Goal: Task Accomplishment & Management: Use online tool/utility

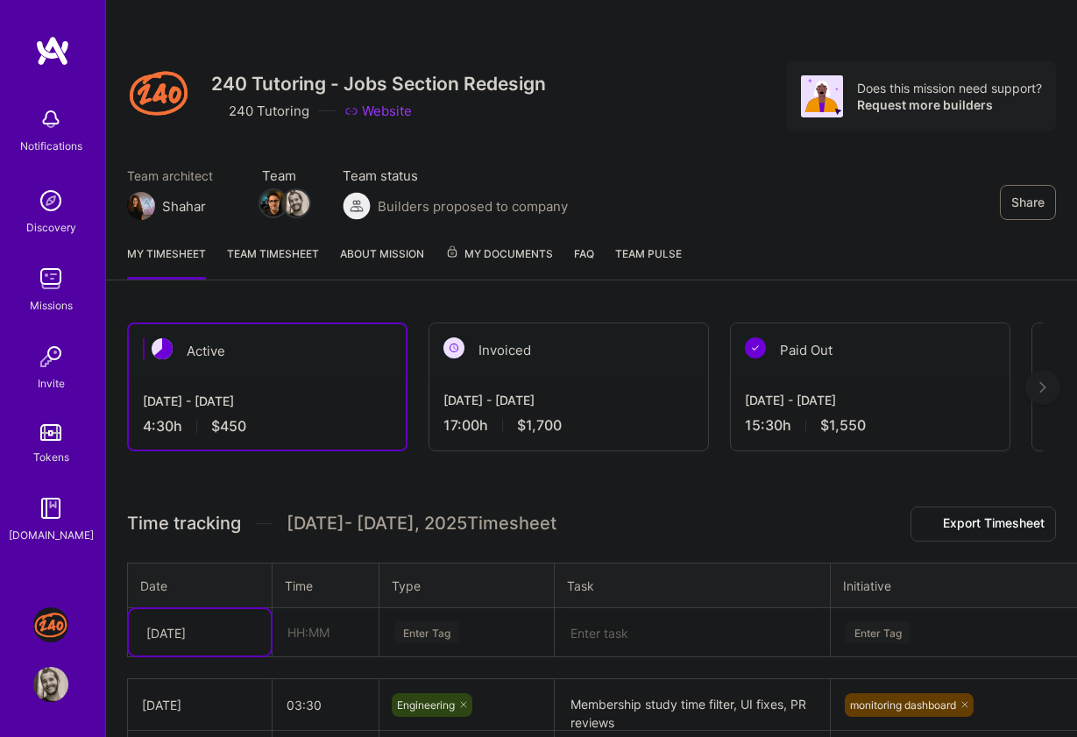
scroll to position [178, 0]
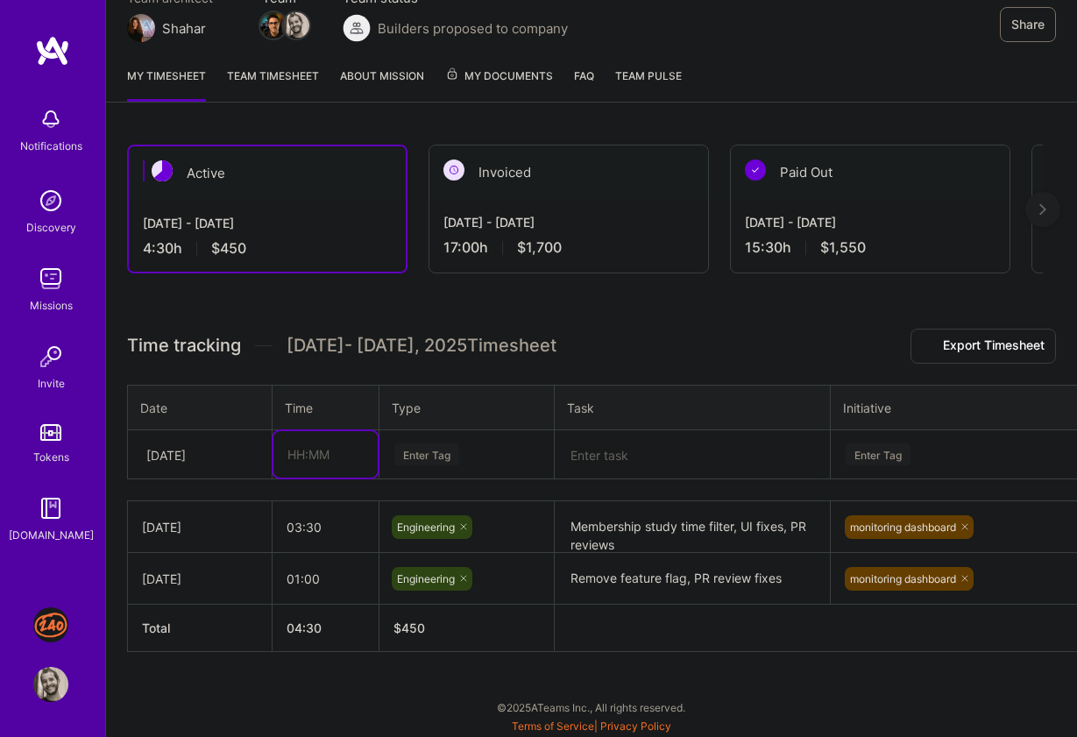
click at [305, 460] on input "text" at bounding box center [326, 454] width 104 height 46
click at [247, 465] on div at bounding box center [248, 455] width 27 height 23
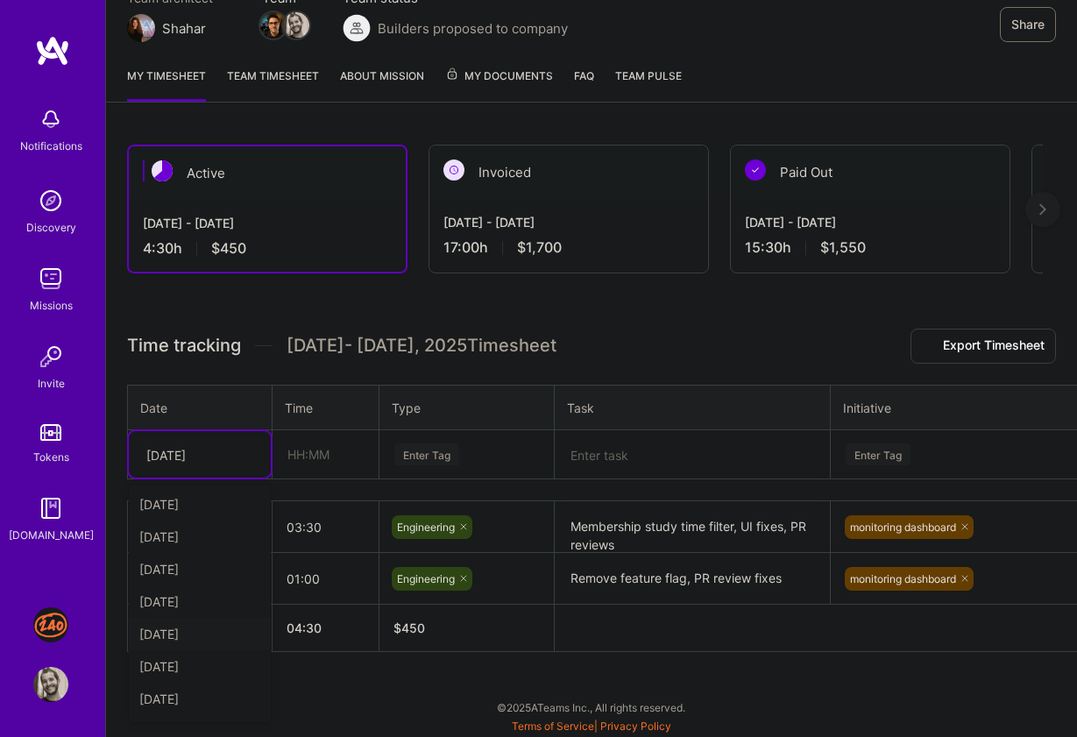
scroll to position [126, 0]
click at [196, 705] on div "[DATE]" at bounding box center [200, 702] width 142 height 32
click at [302, 465] on input "text" at bounding box center [326, 454] width 104 height 46
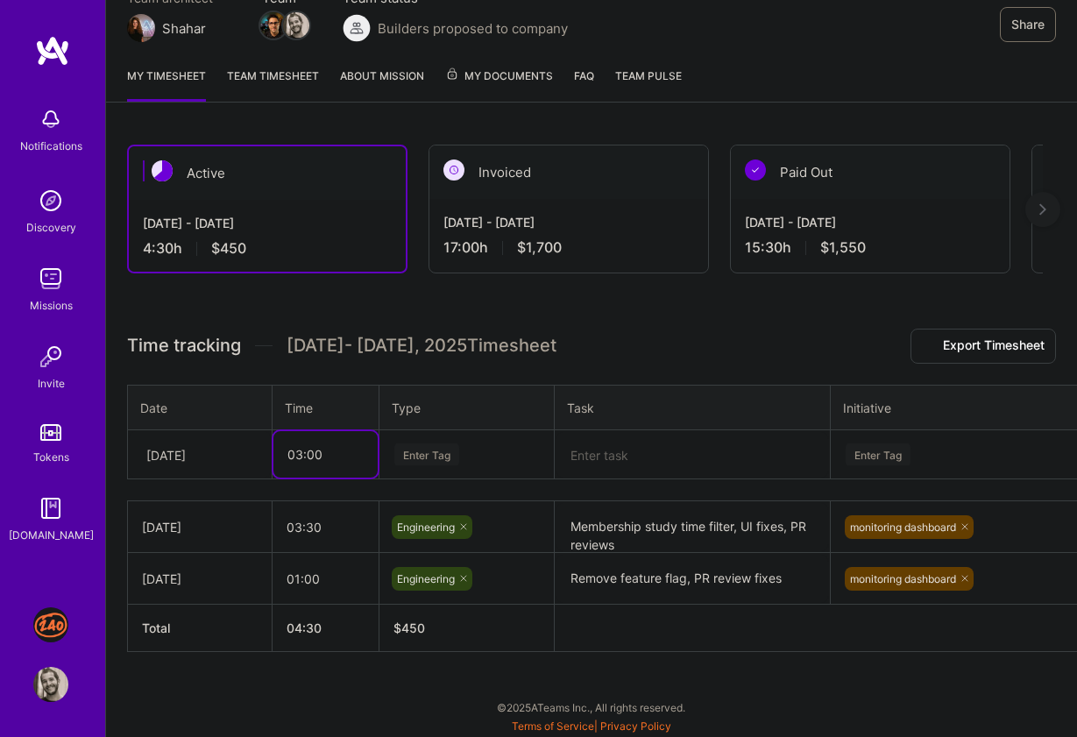
type input "03:00"
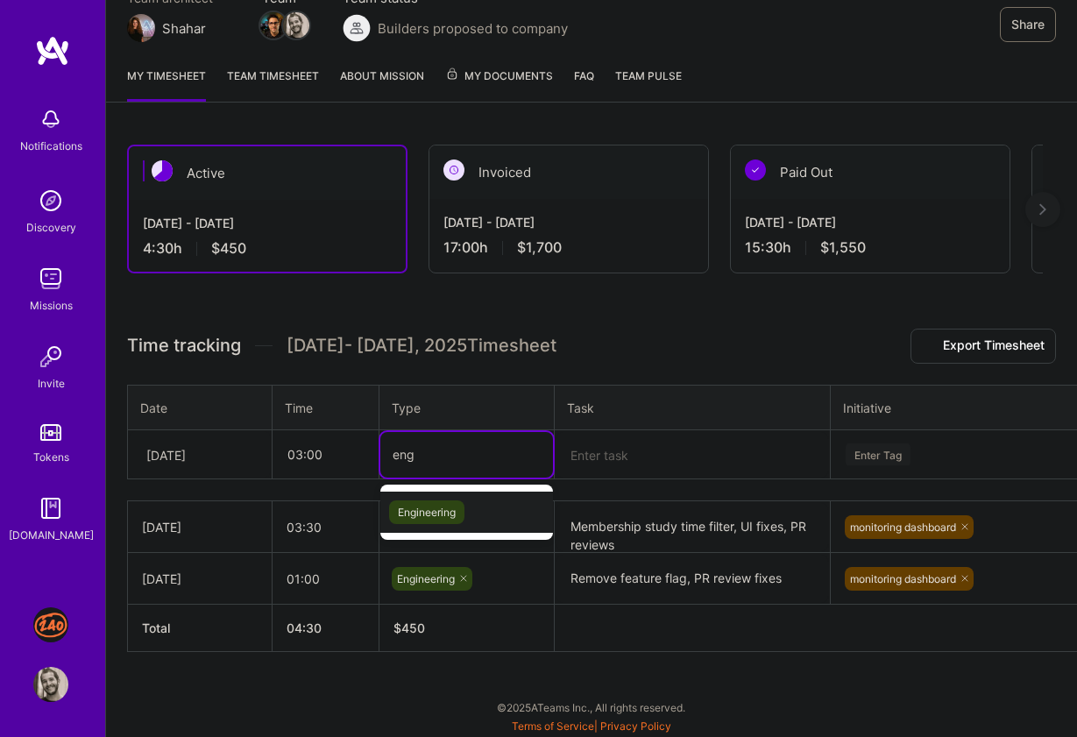
type input "engi"
click at [400, 513] on span "Engineering" at bounding box center [426, 513] width 75 height 24
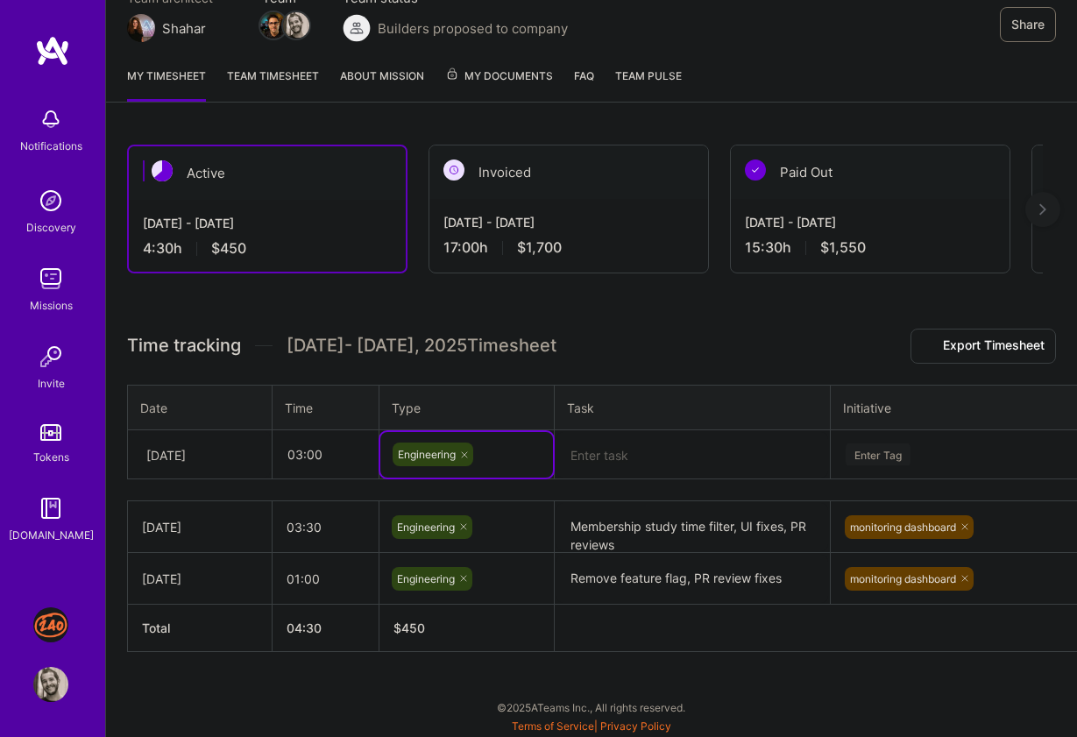
click at [625, 444] on textarea at bounding box center [693, 455] width 272 height 46
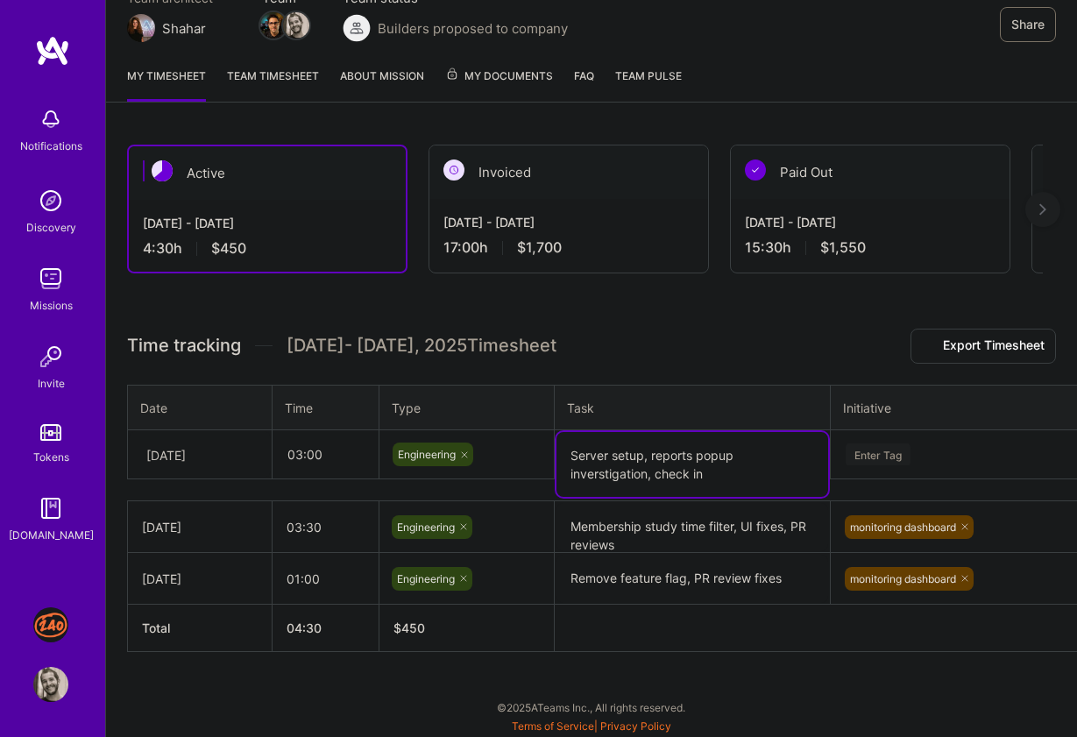
type textarea "Server setup, reports popup inverstigation, check in"
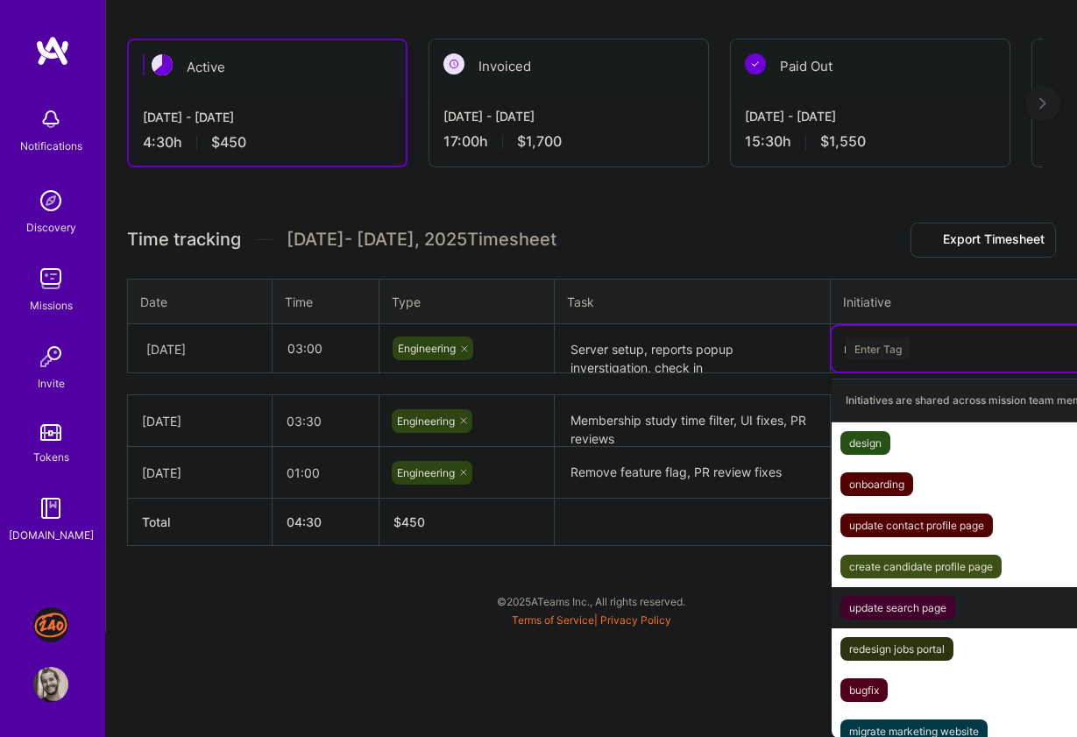
scroll to position [178, 0]
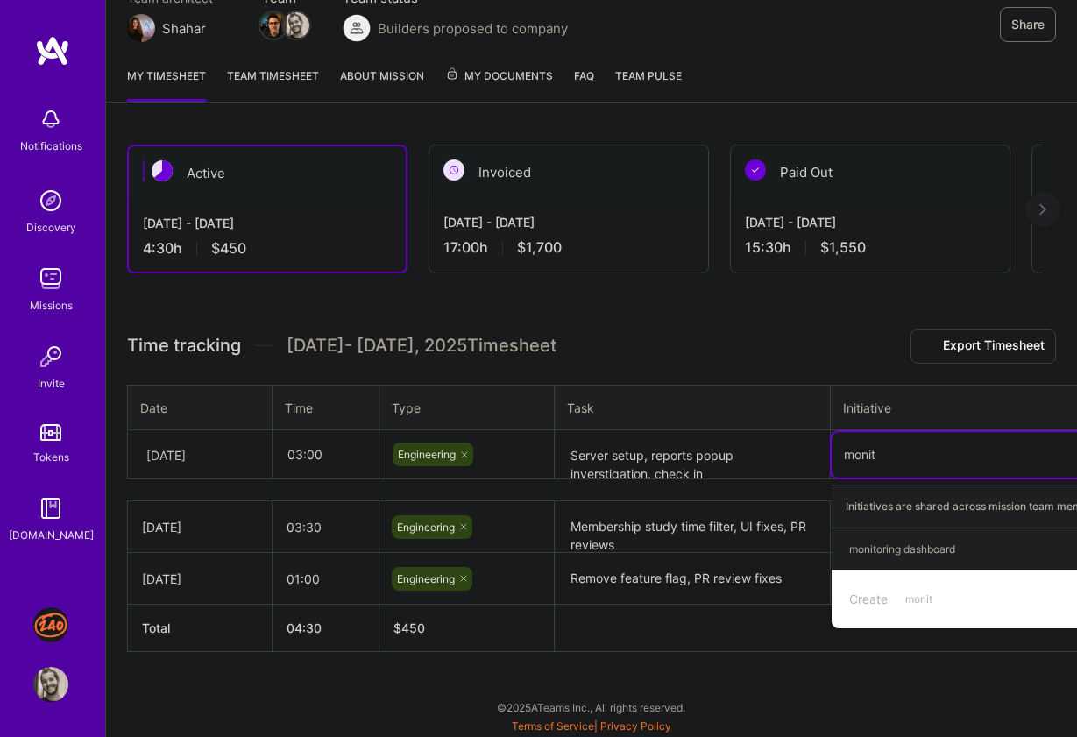
type input "monito"
click at [989, 558] on div "monitoring dashboard Hide" at bounding box center [992, 549] width 321 height 41
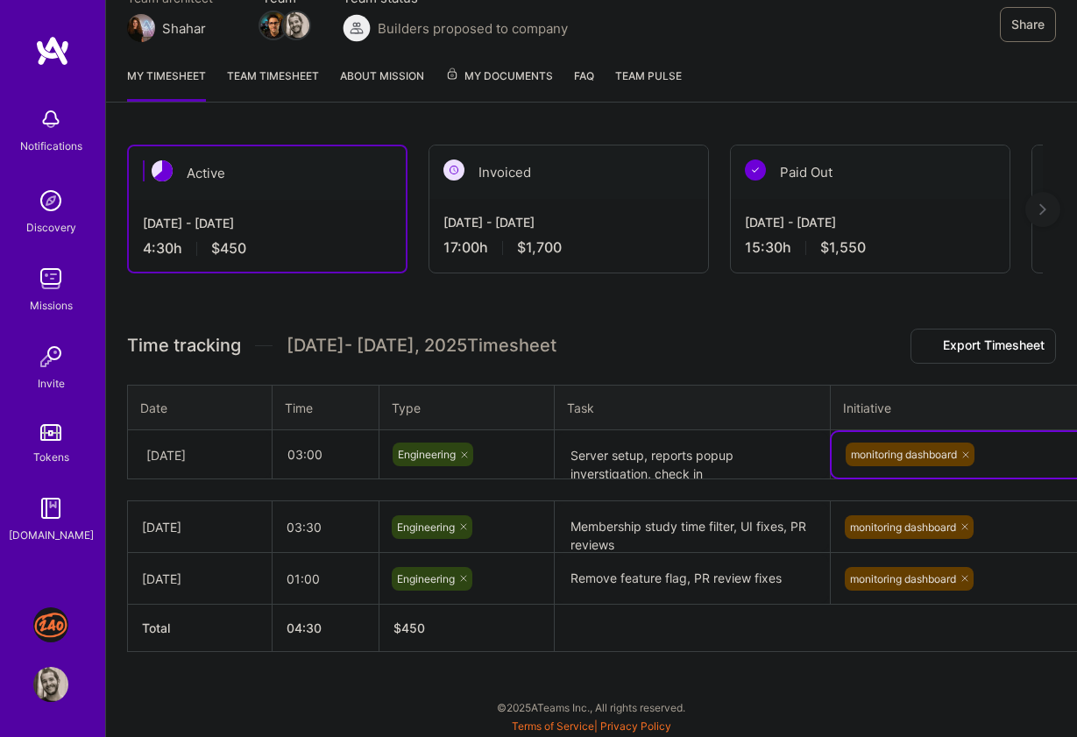
scroll to position [178, 55]
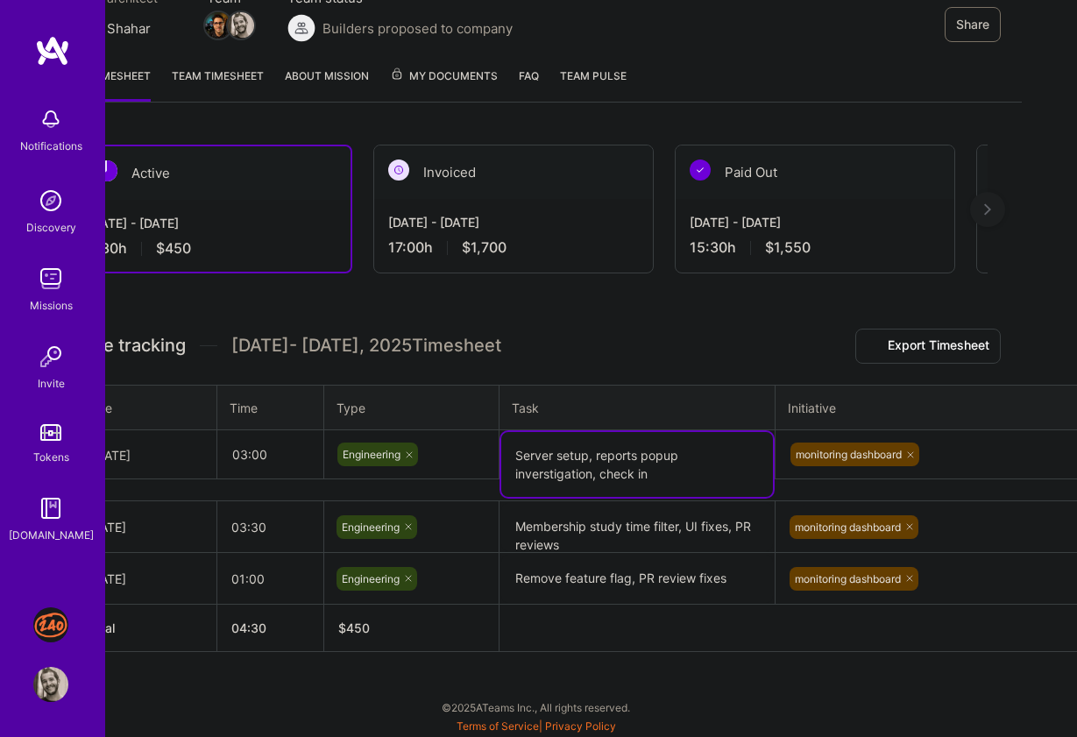
drag, startPoint x: 727, startPoint y: 457, endPoint x: 727, endPoint y: 415, distance: 42.1
click at [727, 415] on table "Date Time Type Task Initiative [DATE] 03:00 Engineering Server setup, reports p…" at bounding box center [615, 433] width 1086 height 96
click at [578, 475] on textarea "Server setup, reports popup inverstigation, check in" at bounding box center [637, 464] width 272 height 65
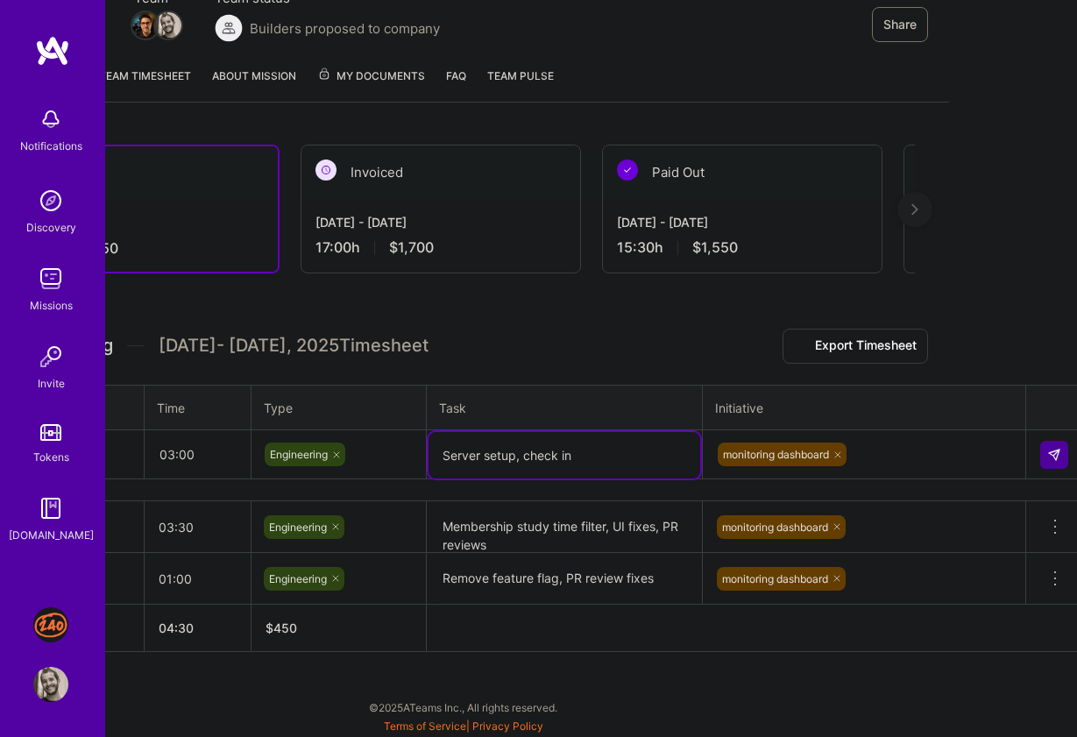
scroll to position [178, 136]
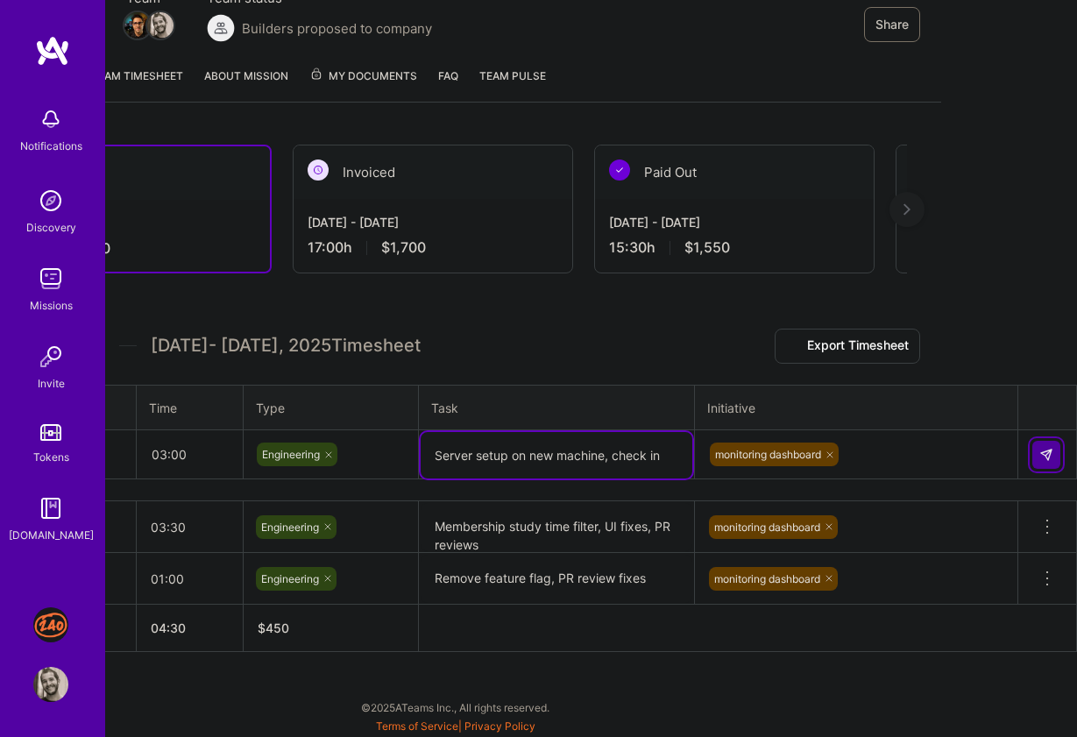
type textarea "Server setup on new machine, check in"
click at [1047, 459] on img at bounding box center [1047, 455] width 14 height 14
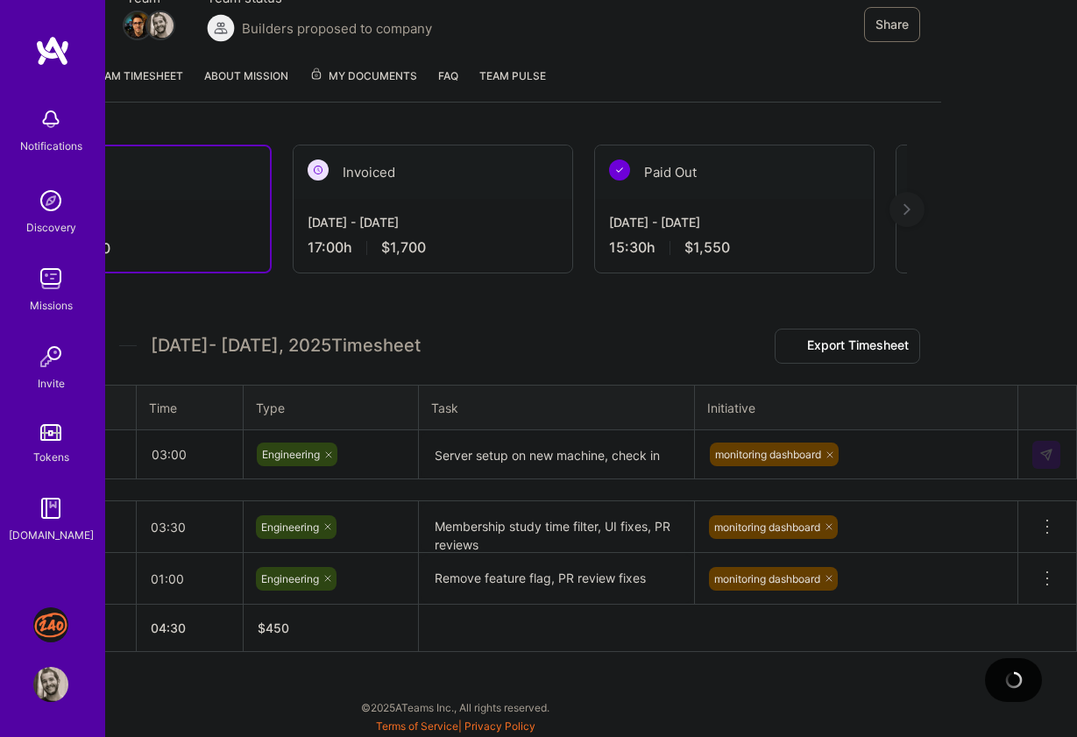
scroll to position [178, 0]
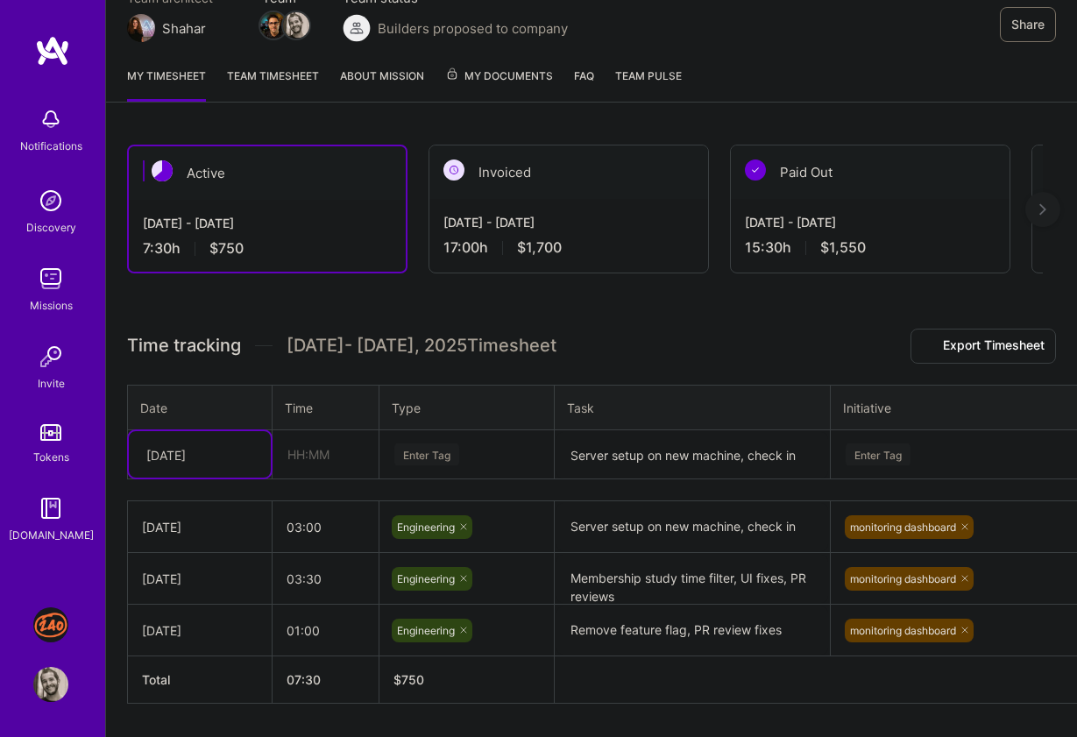
click at [814, 345] on h3 "Time tracking [DATE] - [DATE] Timesheet Export Timesheet" at bounding box center [591, 346] width 929 height 35
